Goal: Task Accomplishment & Management: Manage account settings

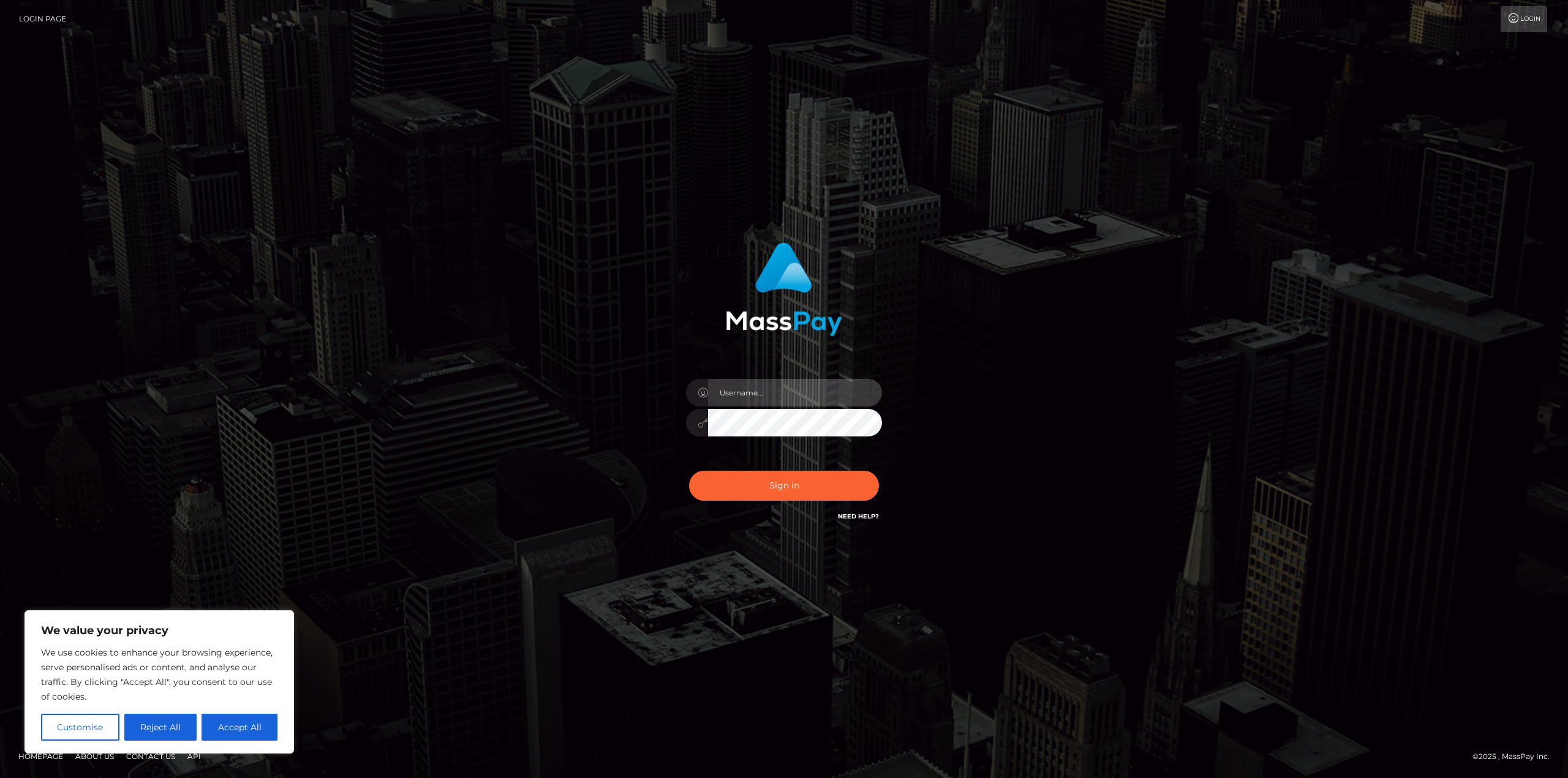
click at [773, 392] on input "text" at bounding box center [795, 393] width 174 height 28
type input "[EMAIL_ADDRESS][DOMAIN_NAME]"
click at [777, 490] on button "Sign in" at bounding box center [784, 485] width 190 height 30
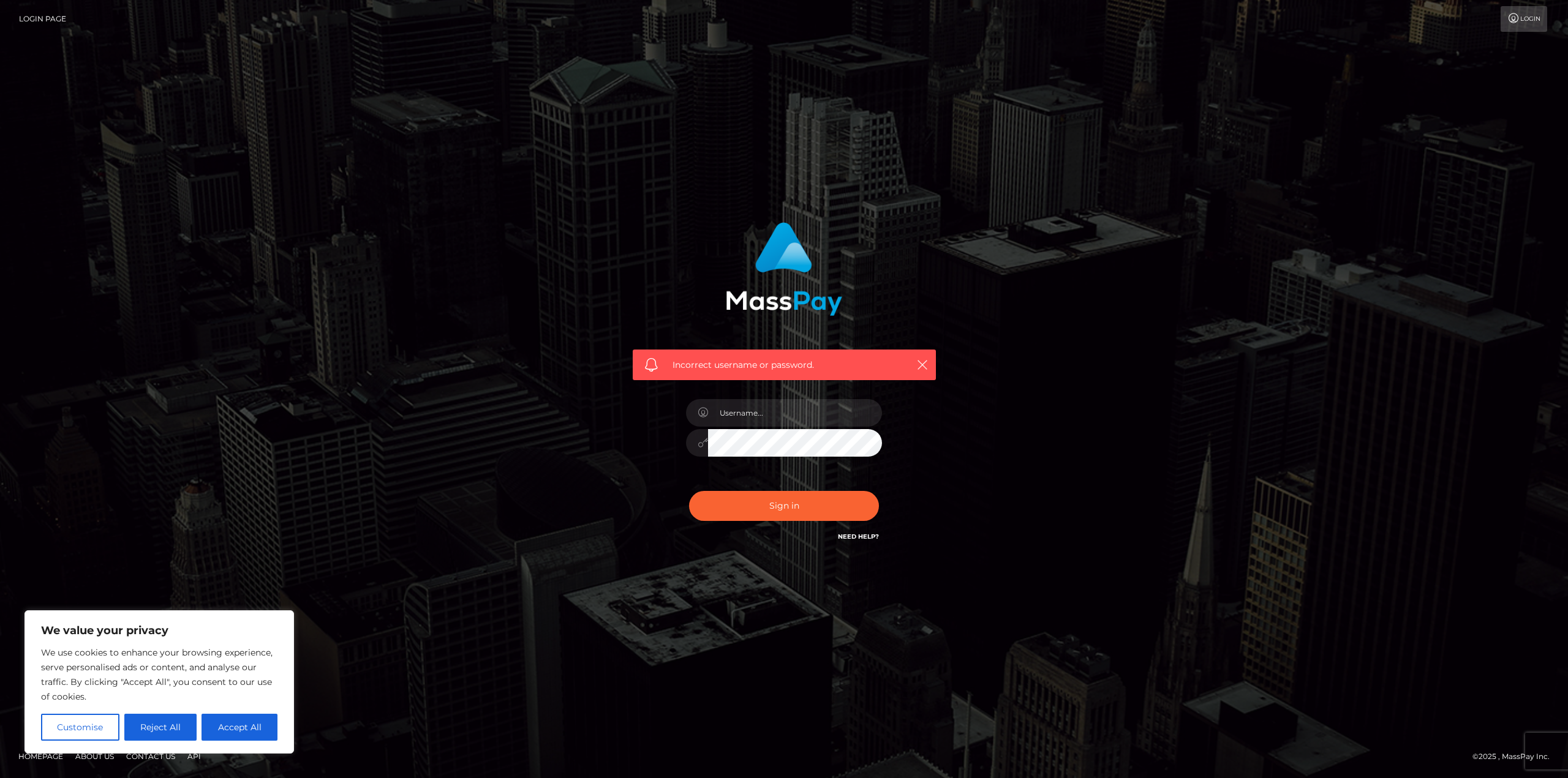
click at [870, 537] on link "Need Help?" at bounding box center [858, 536] width 41 height 8
click at [1066, 355] on div "Incorrect username or password." at bounding box center [784, 389] width 698 height 352
click at [246, 719] on button "Accept All" at bounding box center [239, 727] width 76 height 27
checkbox input "true"
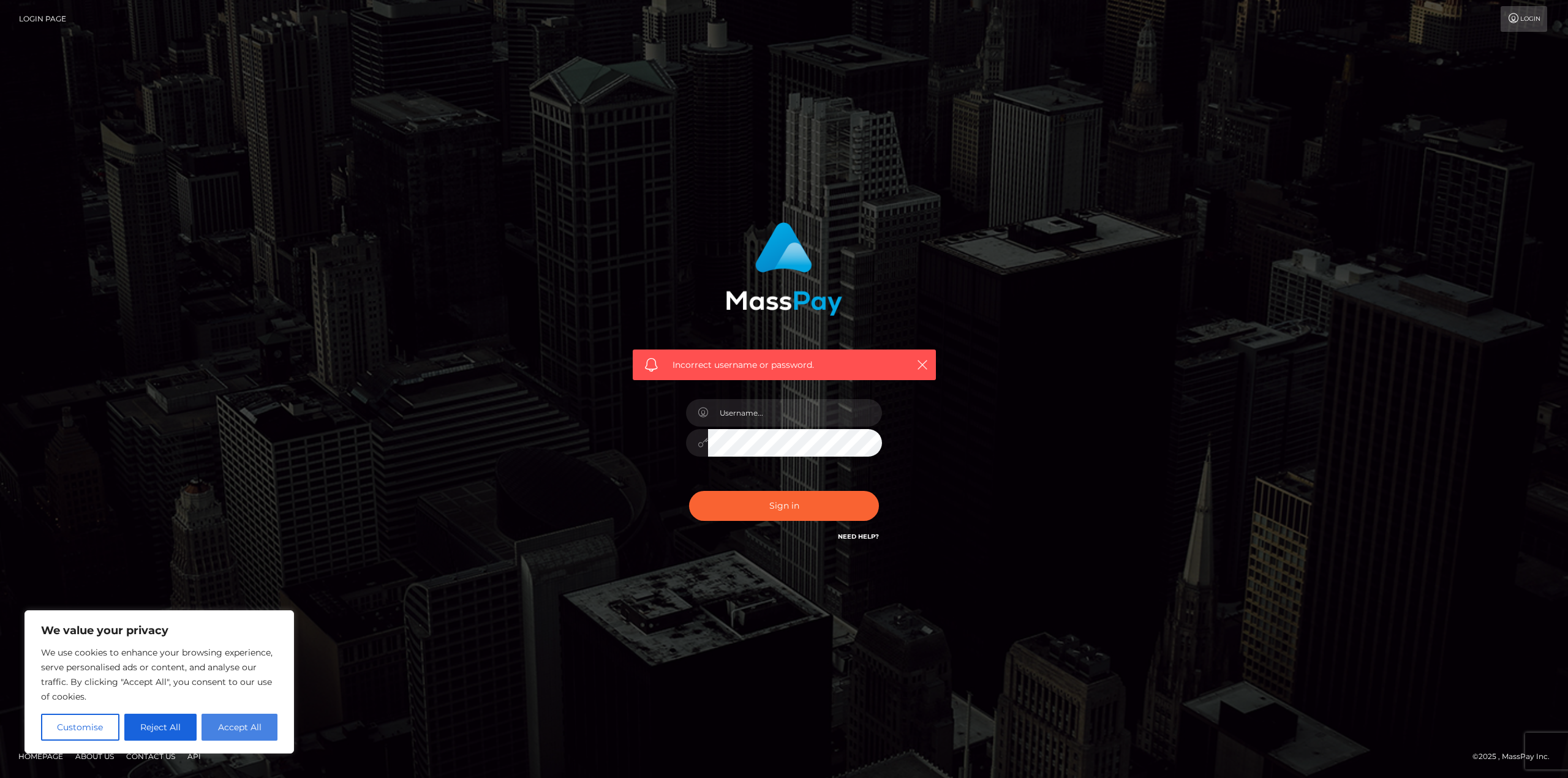
checkbox input "true"
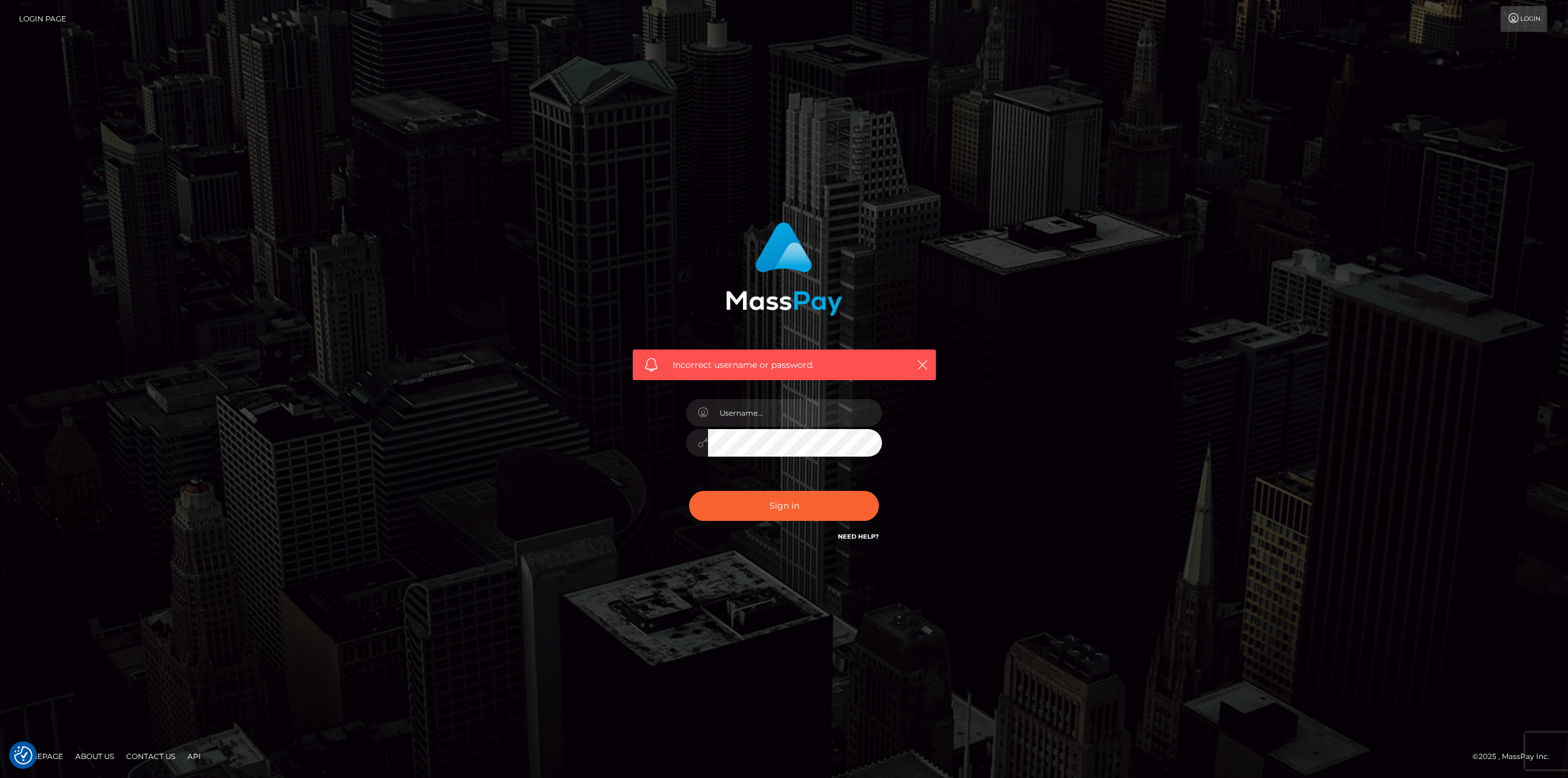
click at [38, 17] on link "Login Page" at bounding box center [43, 19] width 47 height 26
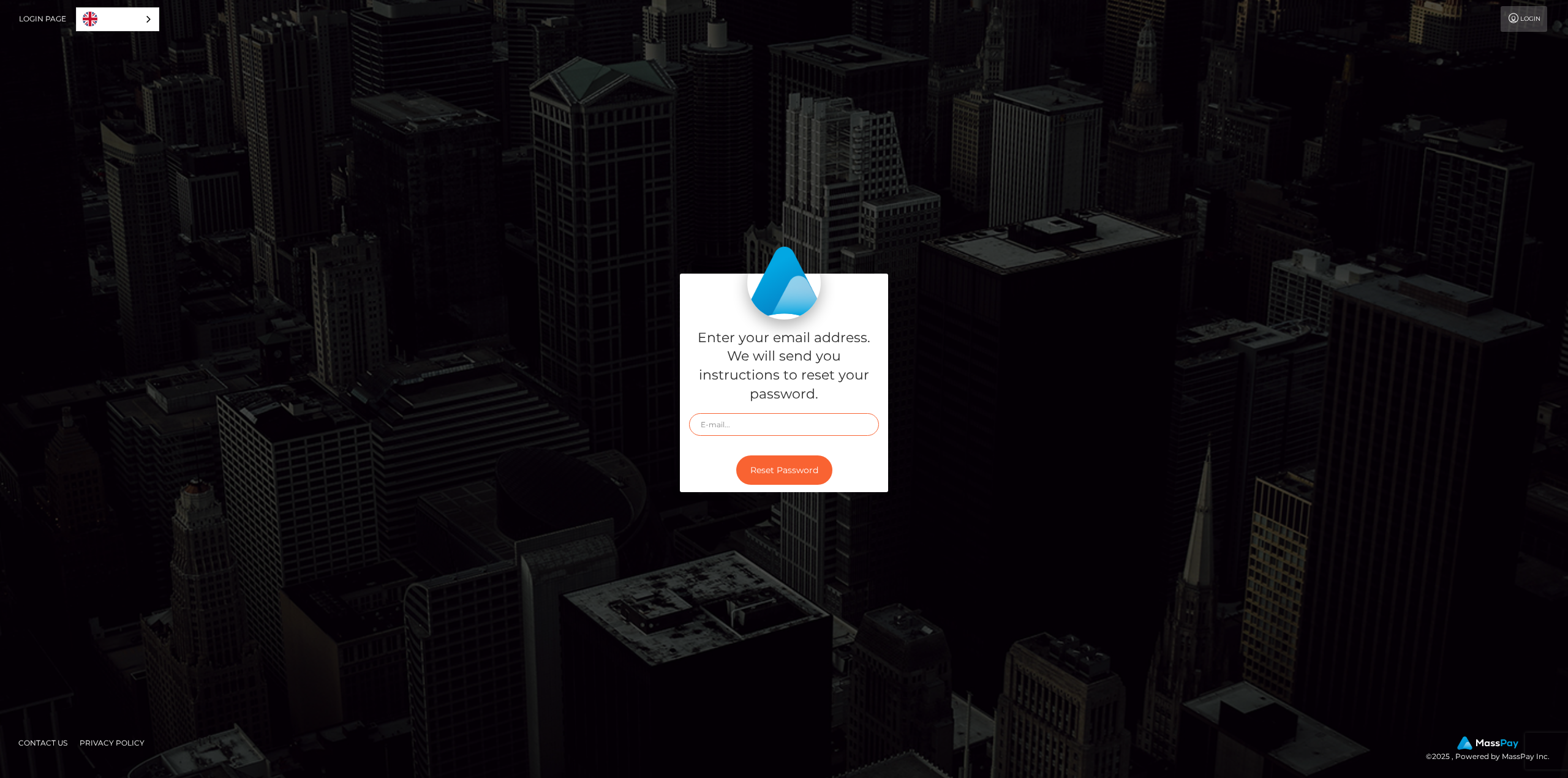
click at [768, 432] on input "text" at bounding box center [784, 424] width 190 height 23
type input "[EMAIL_ADDRESS][DOMAIN_NAME]"
click at [784, 464] on button "Reset Password" at bounding box center [784, 470] width 96 height 30
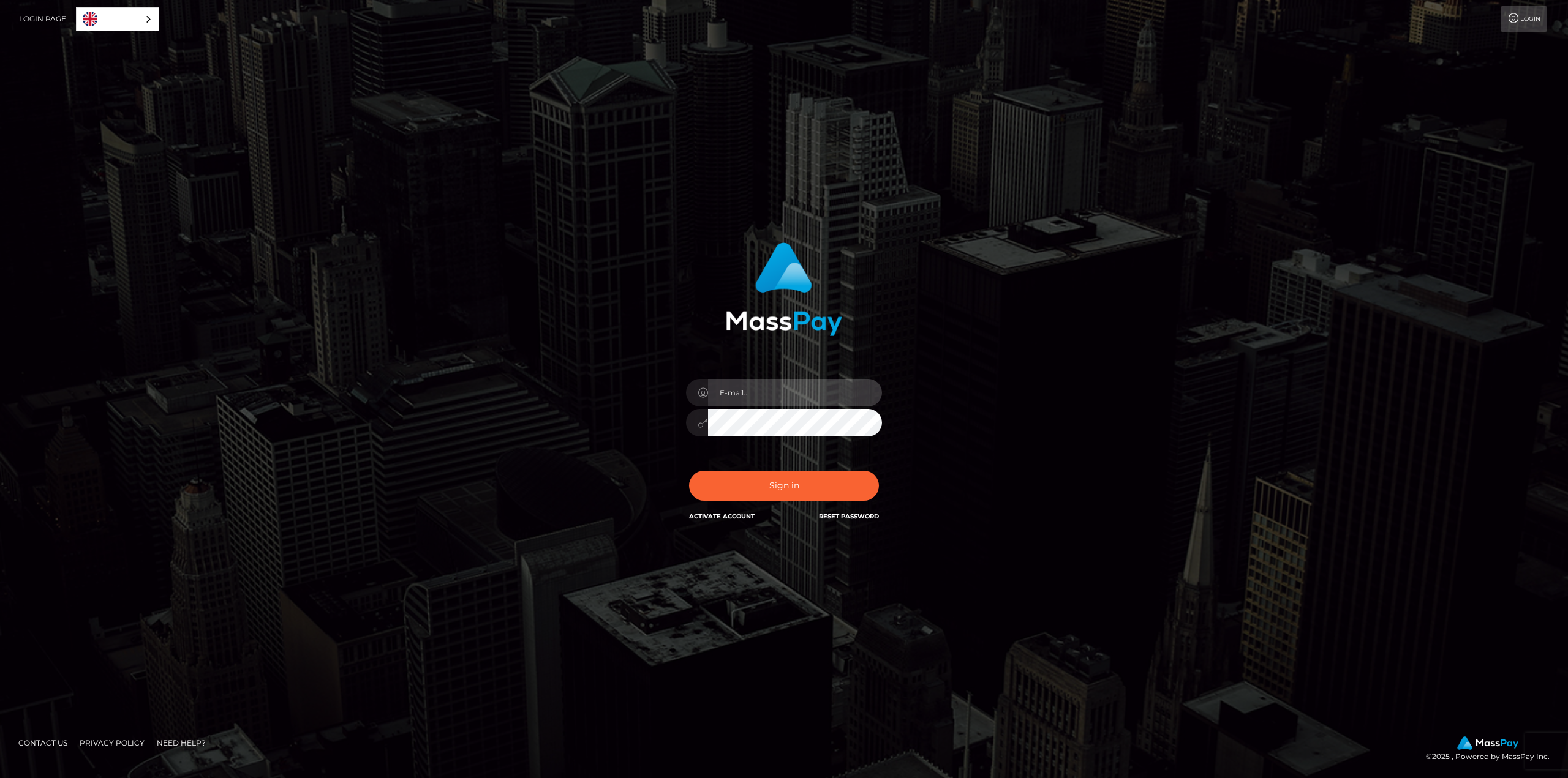
type input "[EMAIL_ADDRESS][DOMAIN_NAME]"
click at [792, 398] on input "[EMAIL_ADDRESS][DOMAIN_NAME]" at bounding box center [795, 393] width 174 height 28
click at [777, 494] on button "Sign in" at bounding box center [784, 485] width 190 height 30
